Goal: Complete application form

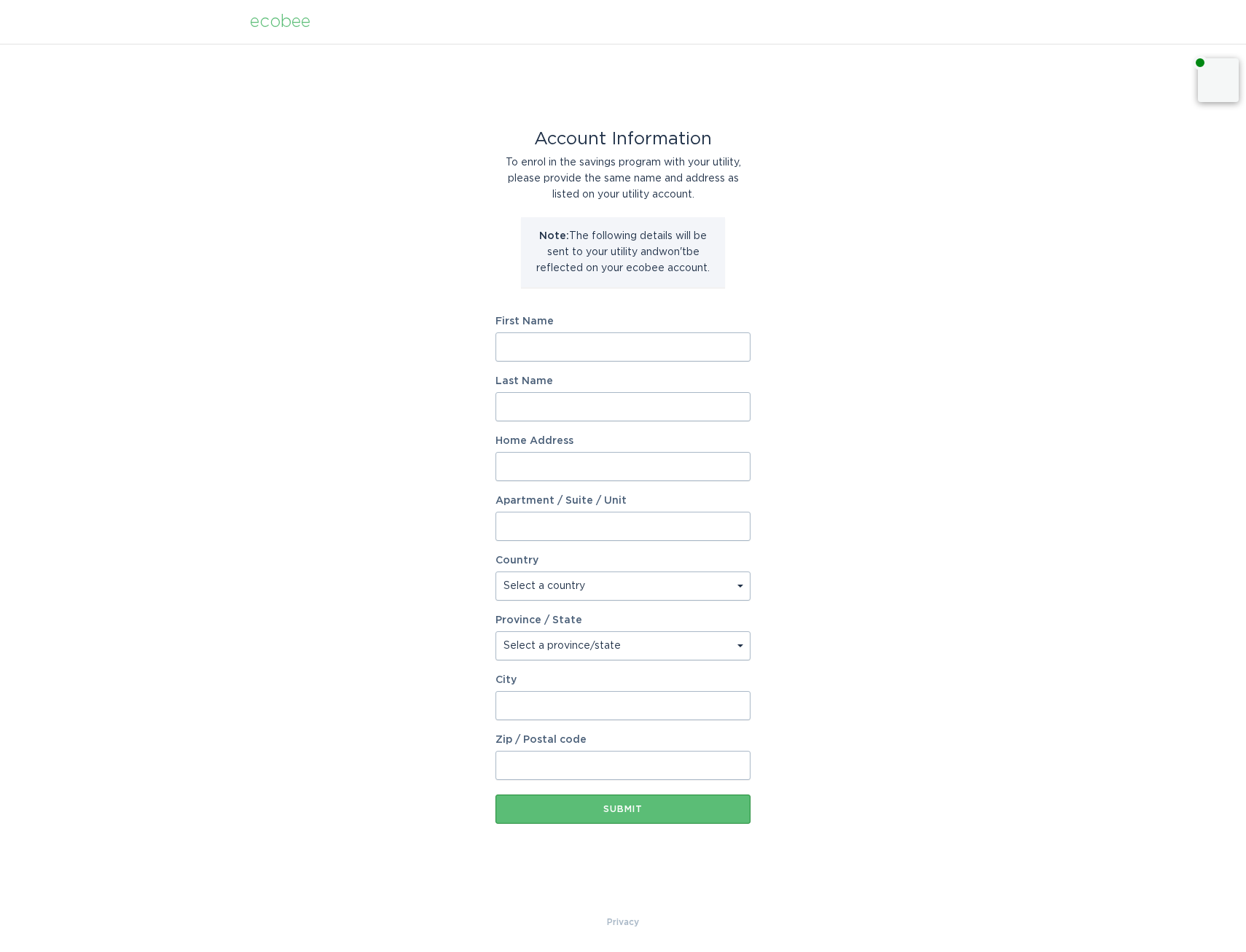
click at [605, 347] on input "First Name" at bounding box center [623, 347] width 255 height 29
type input "Nora"
type input "Jones"
type input "14404 S 18th St"
select select "US"
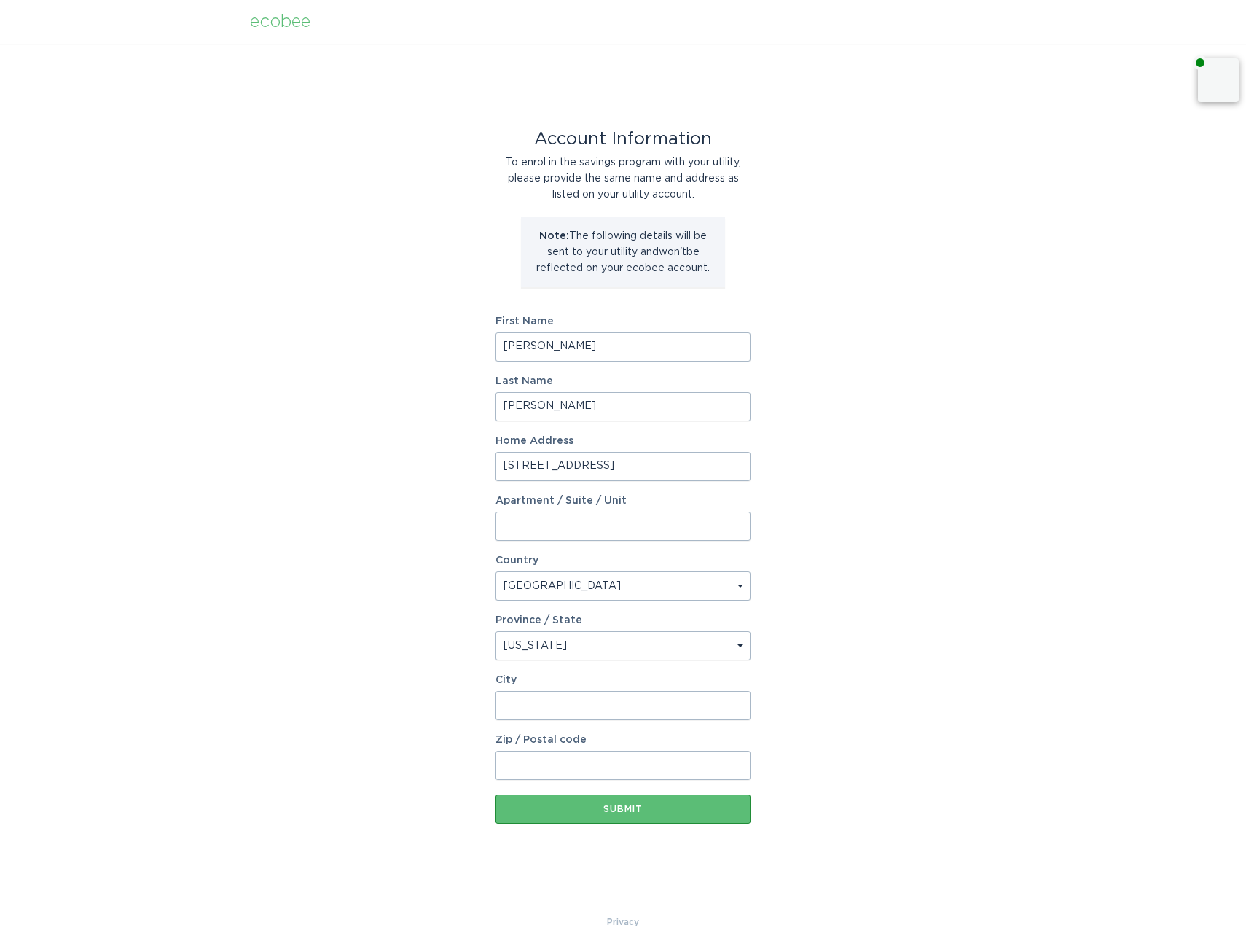
select select "AZ"
type input "Phoenix"
type input "85048"
click at [679, 818] on button "Submit" at bounding box center [623, 809] width 255 height 29
